Goal: Find contact information: Find contact information

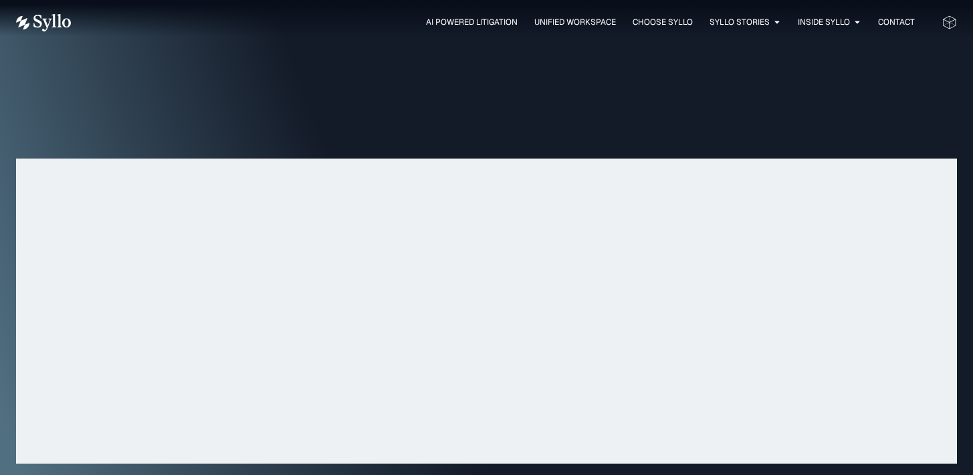
scroll to position [4353, 0]
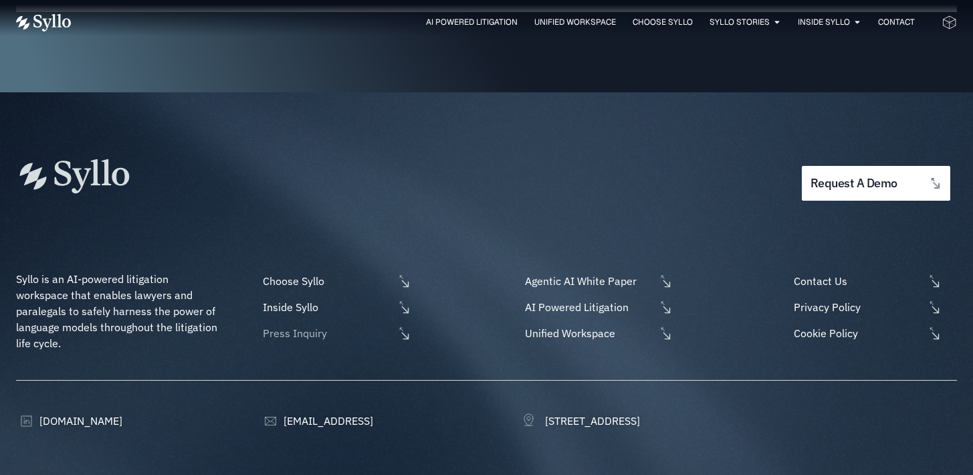
click at [309, 325] on span "Press Inquiry" at bounding box center [326, 333] width 134 height 16
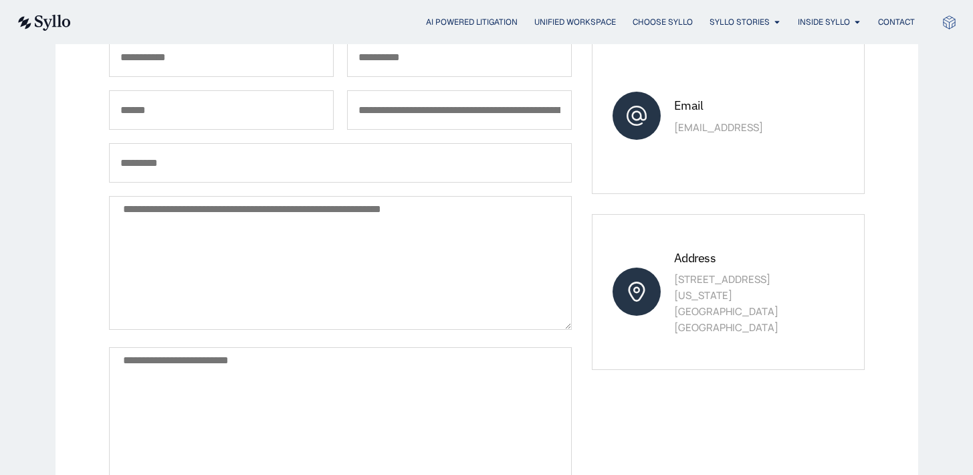
scroll to position [230, 0]
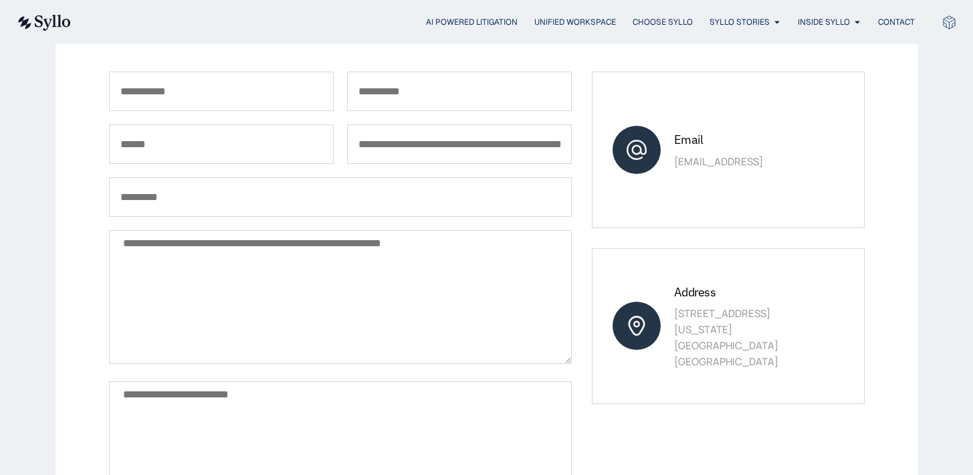
drag, startPoint x: 748, startPoint y: 162, endPoint x: 671, endPoint y: 162, distance: 76.9
click at [671, 162] on div "Email [EMAIL_ADDRESS]" at bounding box center [728, 150] width 272 height 156
copy p "[EMAIL_ADDRESS]"
click at [49, 23] on img at bounding box center [43, 23] width 55 height 16
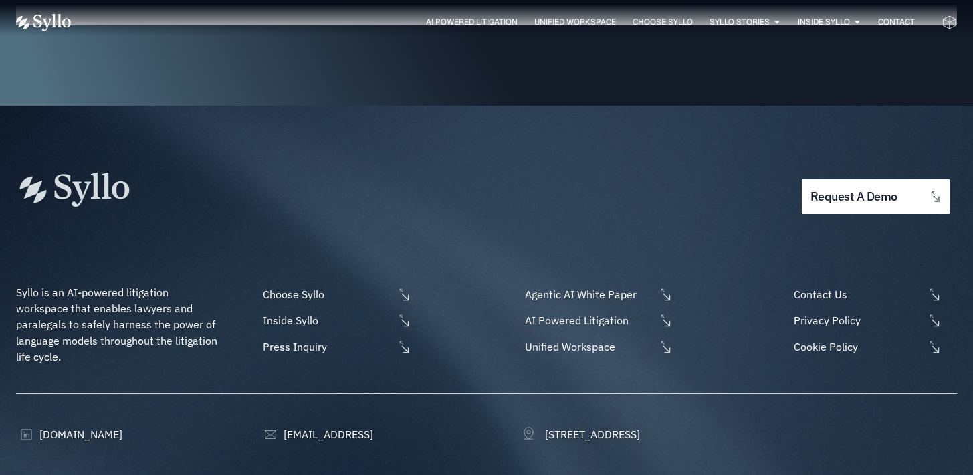
scroll to position [4353, 0]
